Goal: Obtain resource: Download file/media

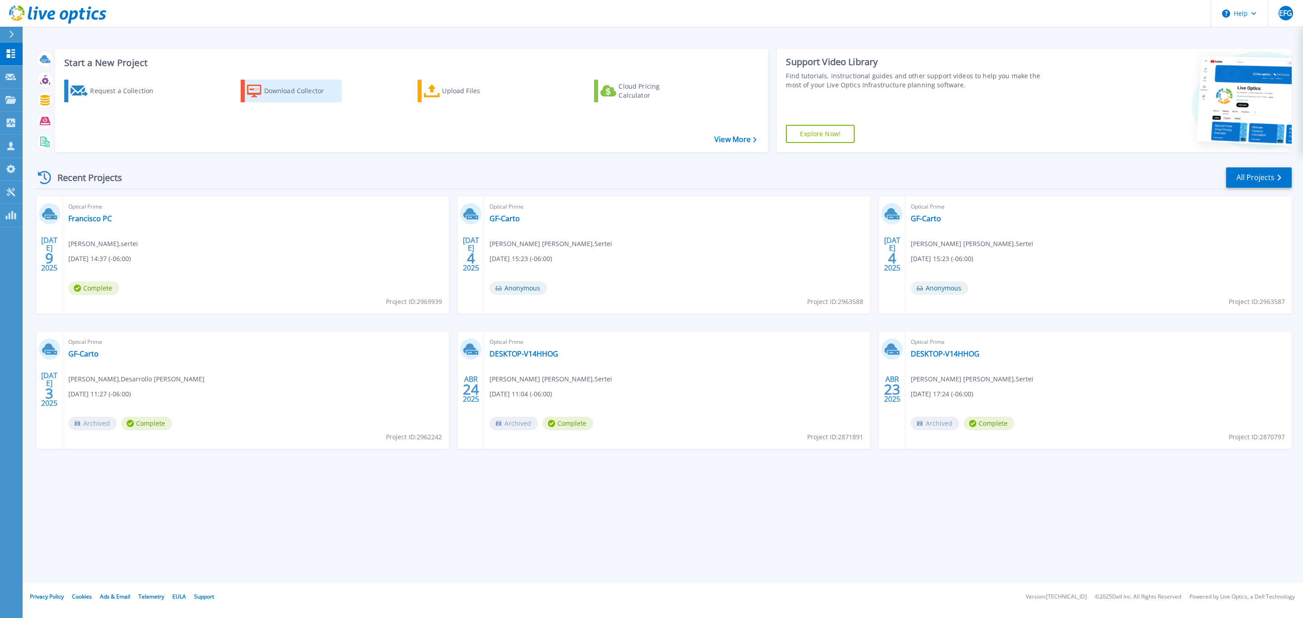
click at [271, 82] on div "Download Collector" at bounding box center [300, 91] width 72 height 18
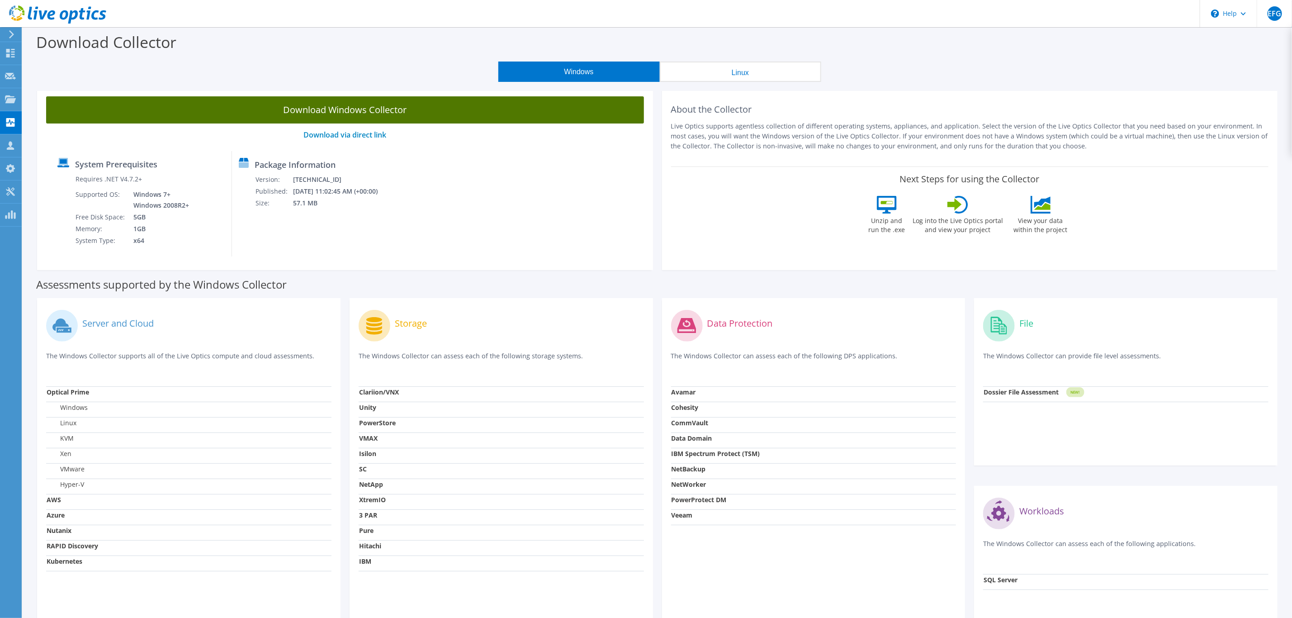
click at [344, 111] on link "Download Windows Collector" at bounding box center [345, 109] width 598 height 27
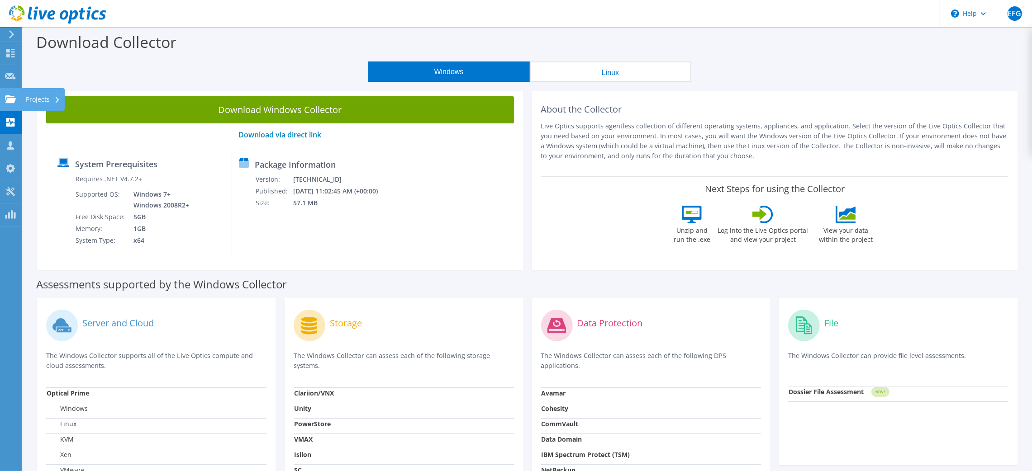
click at [7, 101] on use at bounding box center [10, 99] width 11 height 8
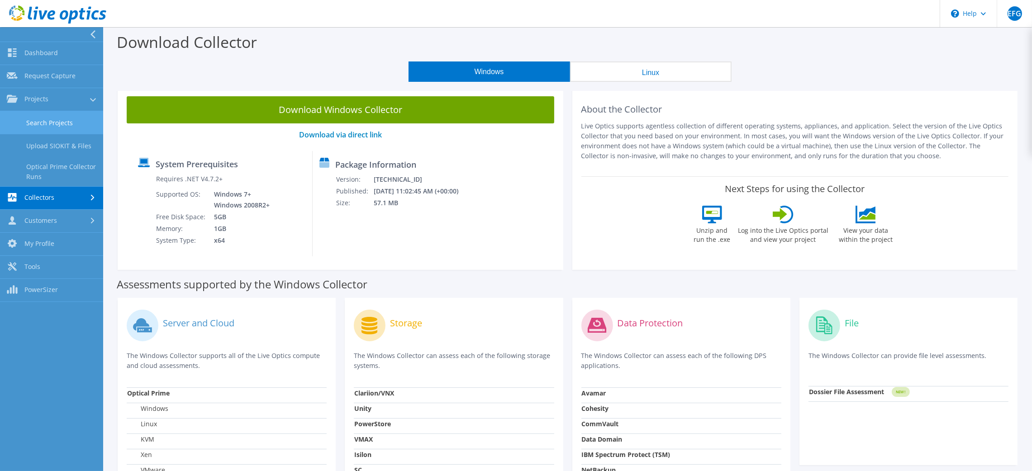
click at [66, 123] on link "Search Projects" at bounding box center [51, 122] width 103 height 23
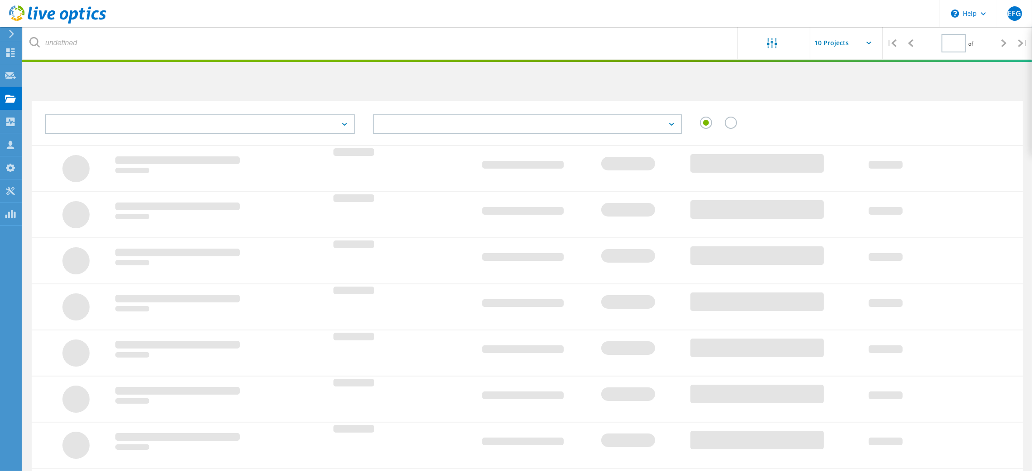
type input "1"
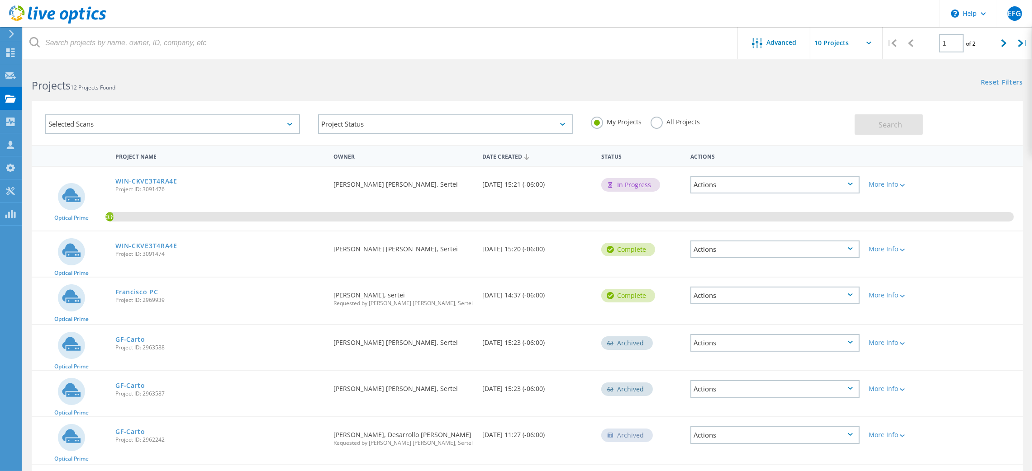
click at [801, 176] on div "Actions" at bounding box center [774, 185] width 169 height 18
click at [788, 172] on div "View Project" at bounding box center [774, 171] width 167 height 14
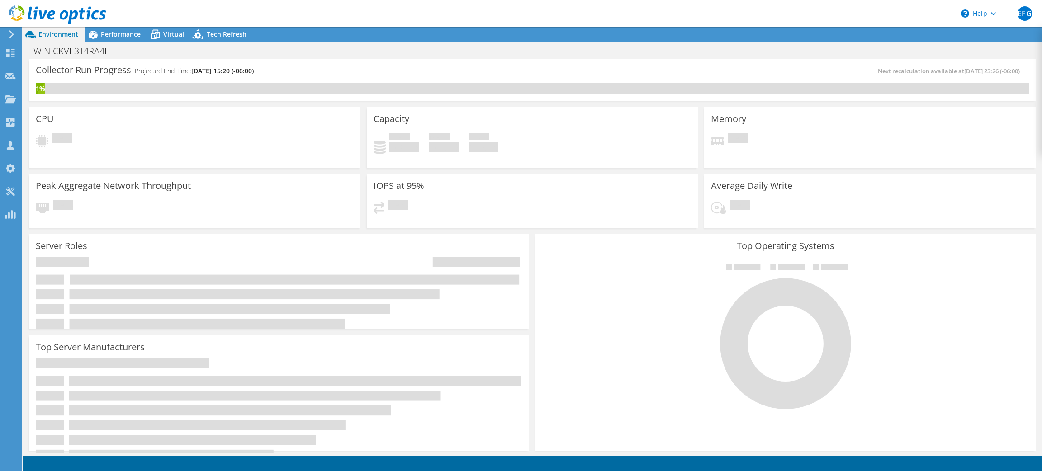
scroll to position [203, 0]
click at [121, 29] on div "Performance" at bounding box center [116, 34] width 62 height 14
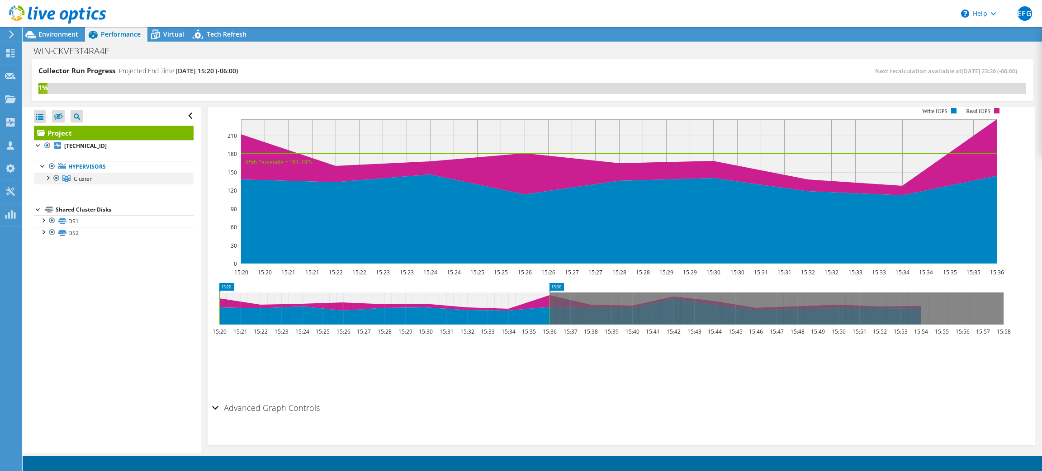
click at [48, 175] on div at bounding box center [47, 177] width 9 height 9
click at [52, 189] on div at bounding box center [51, 189] width 9 height 9
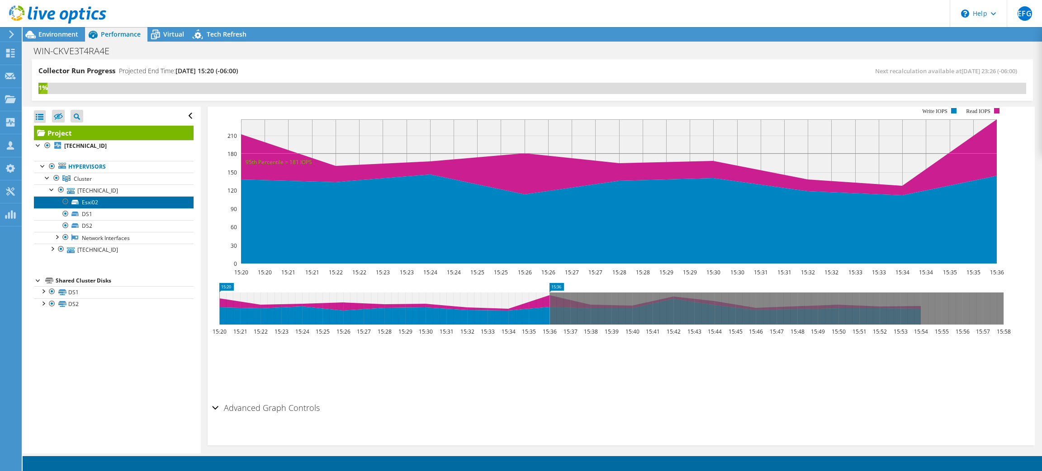
click at [97, 200] on link "Esxi02" at bounding box center [114, 202] width 160 height 12
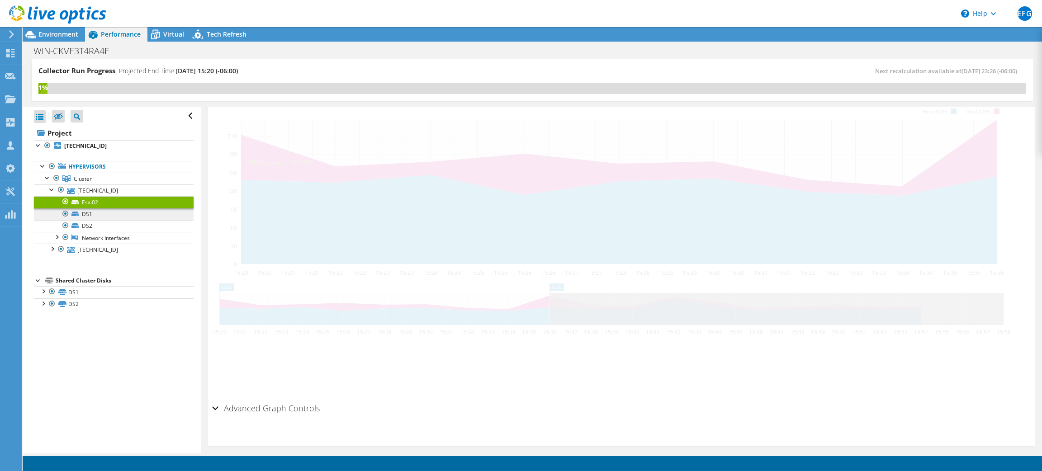
scroll to position [188, 0]
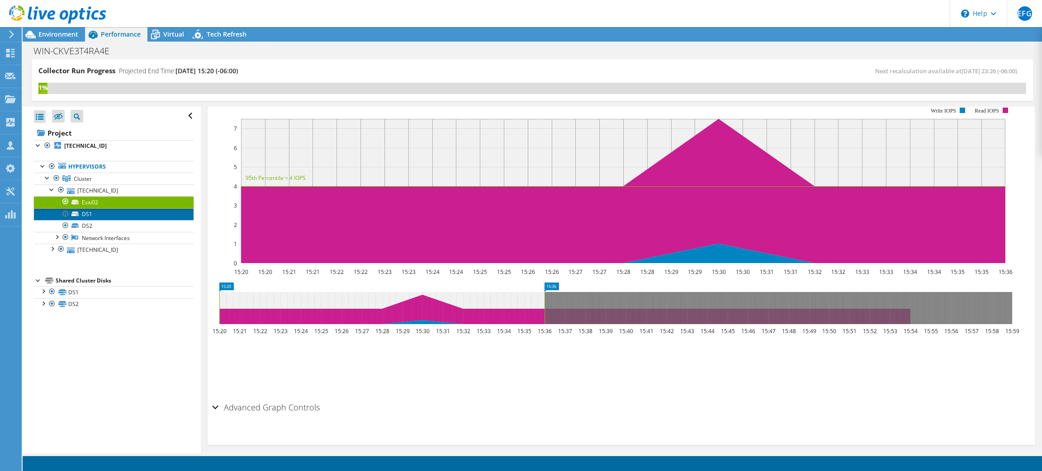
click at [104, 215] on link "DS1" at bounding box center [114, 215] width 160 height 12
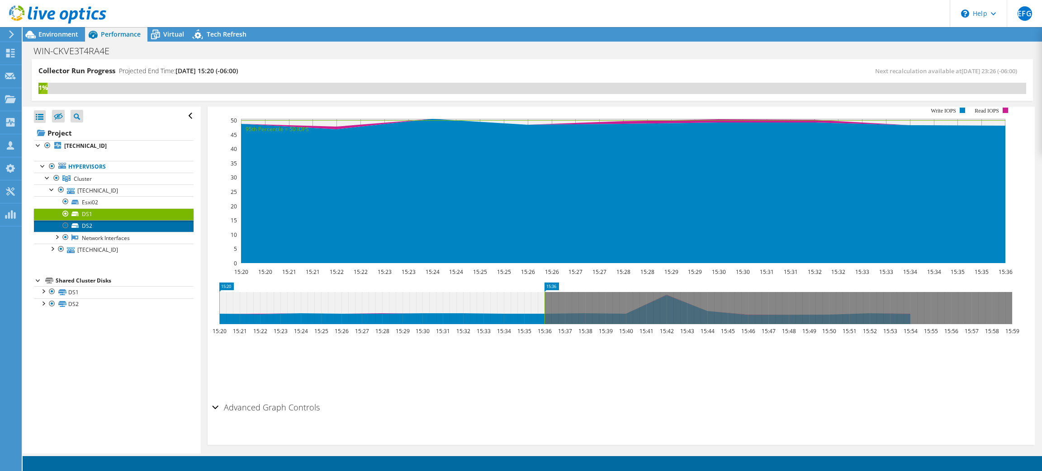
click at [105, 227] on link "DS2" at bounding box center [114, 226] width 160 height 12
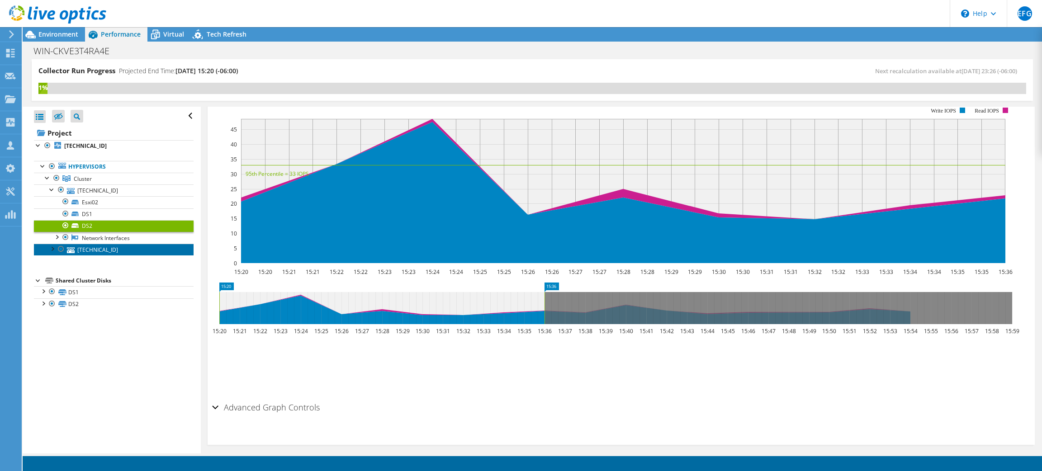
click at [108, 252] on link "192.168.10.14" at bounding box center [114, 250] width 160 height 12
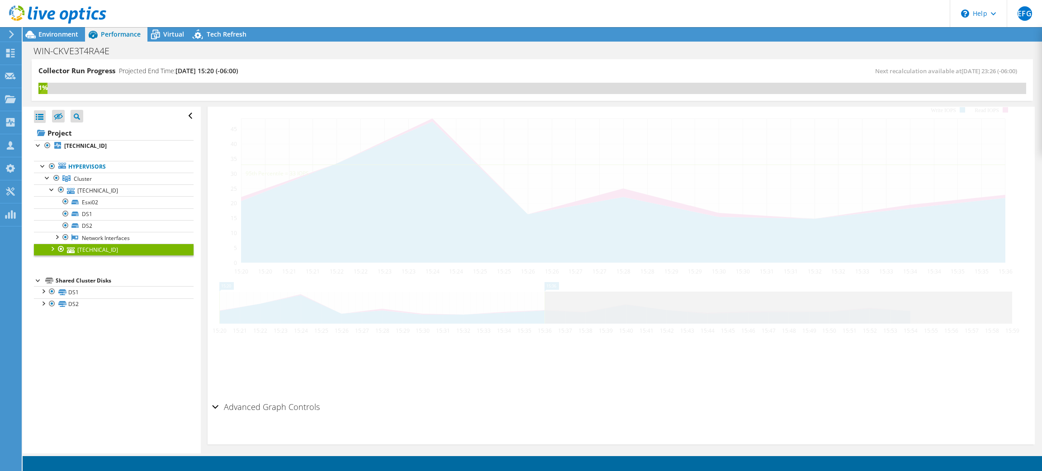
scroll to position [172, 0]
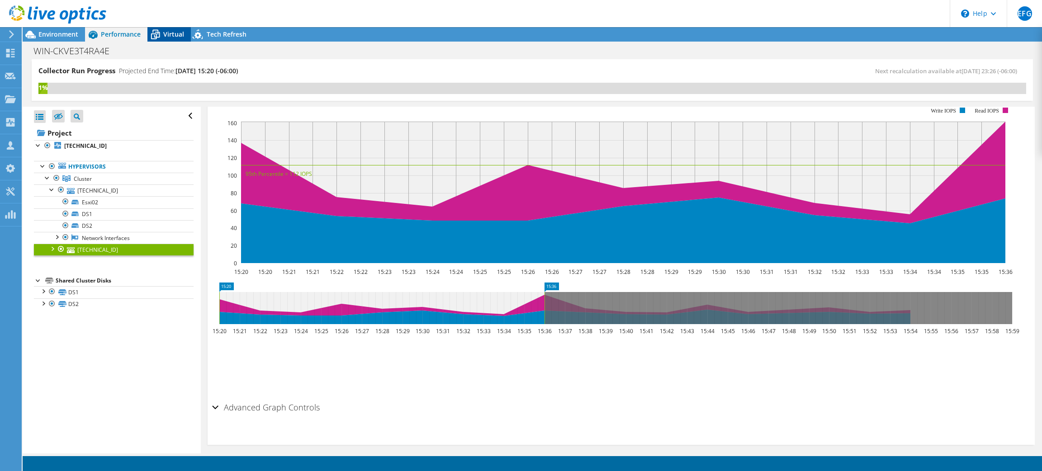
click at [165, 36] on span "Virtual" at bounding box center [173, 34] width 21 height 9
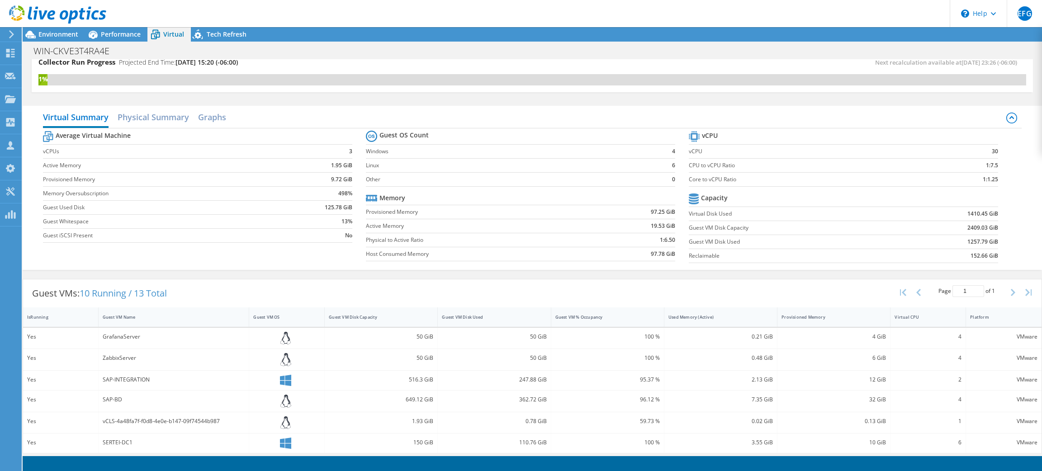
scroll to position [0, 0]
